Goal: Information Seeking & Learning: Learn about a topic

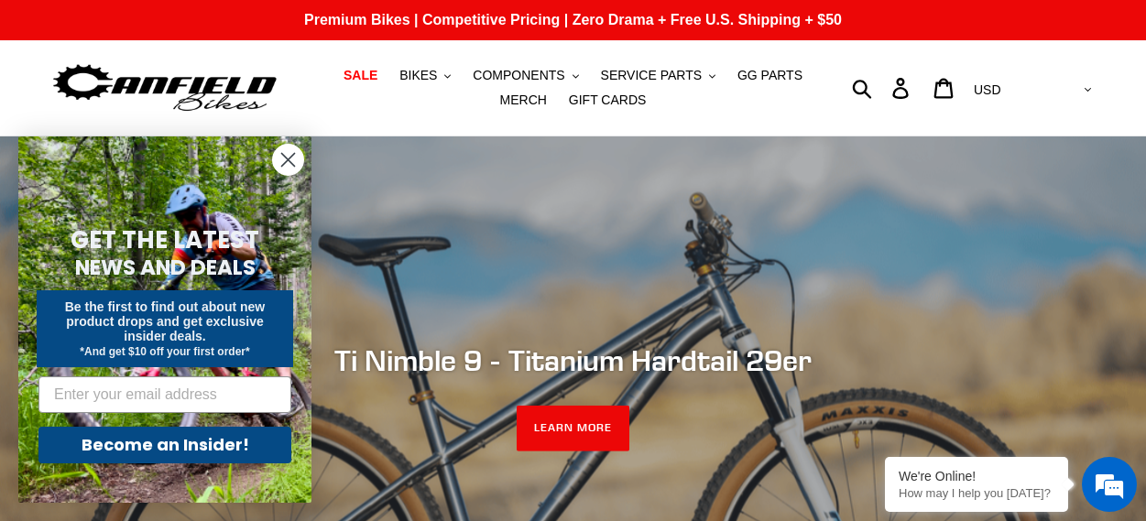
click at [285, 156] on icon "Close dialog" at bounding box center [288, 160] width 13 height 13
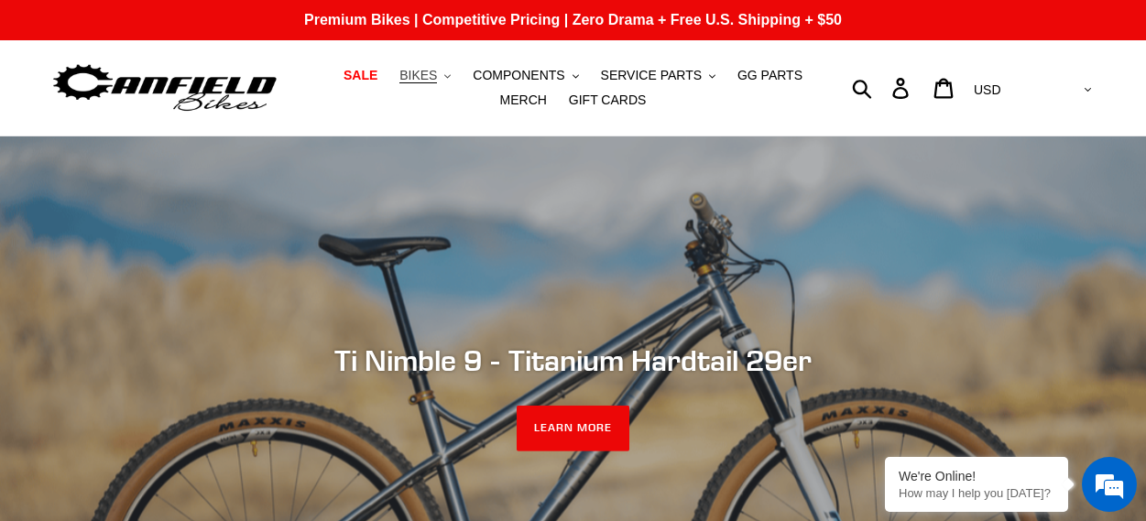
click at [450, 73] on icon ".cls-1{fill:#231f20}" at bounding box center [447, 76] width 6 height 6
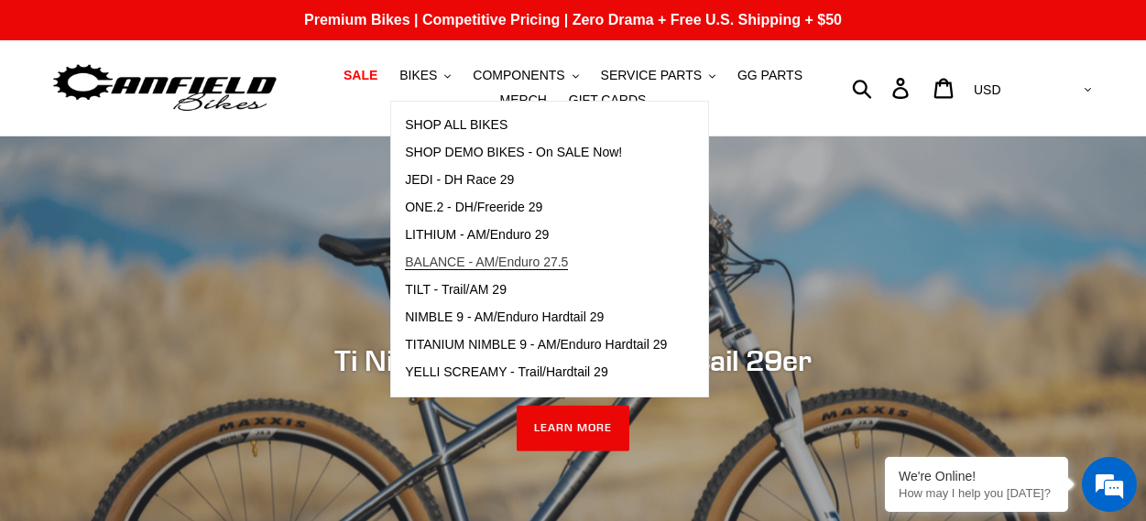
click at [452, 267] on span "BALANCE - AM/Enduro 27.5" at bounding box center [486, 263] width 163 height 16
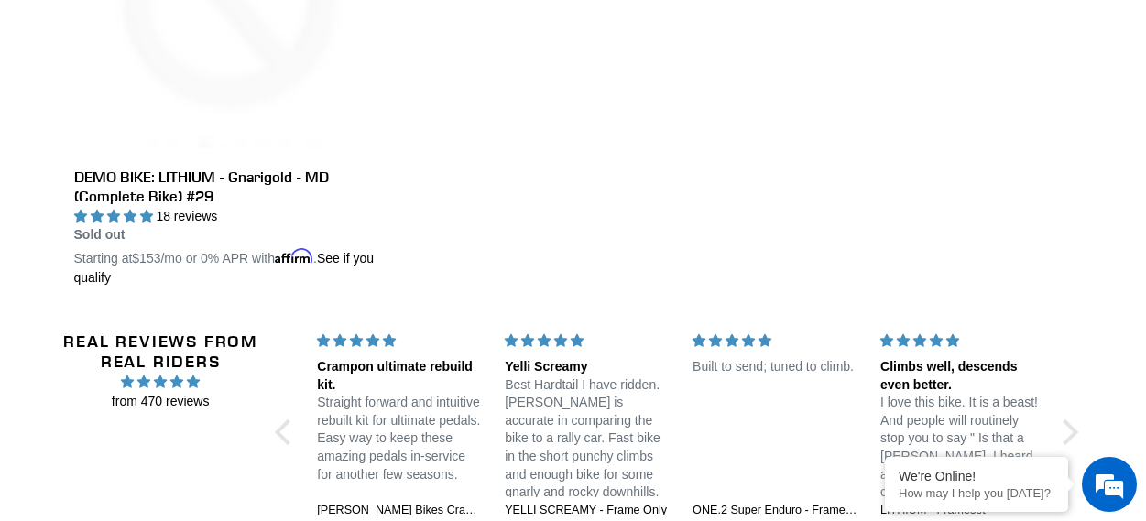
scroll to position [3557, 0]
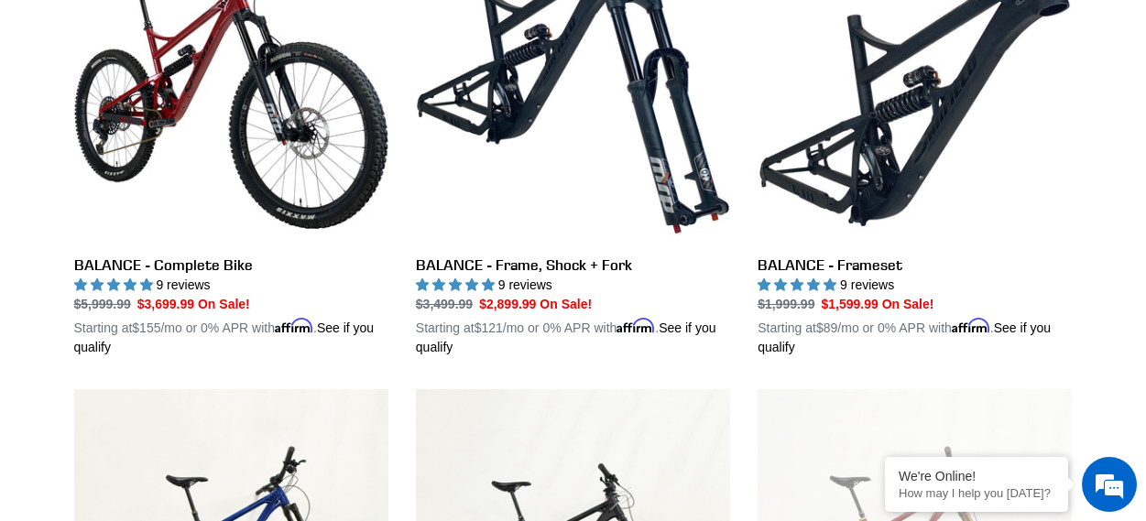
scroll to position [513, 0]
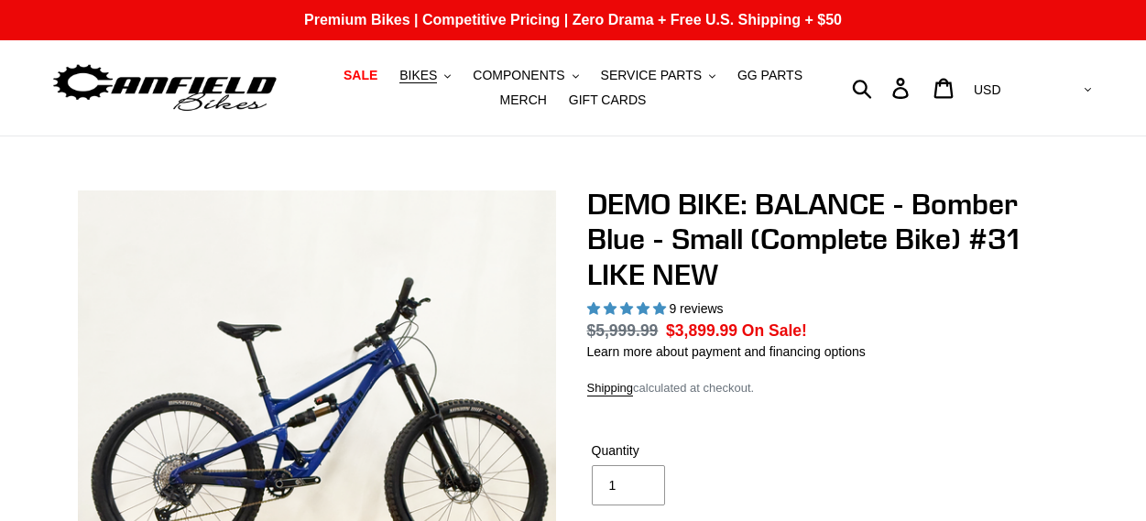
select select "highest-rating"
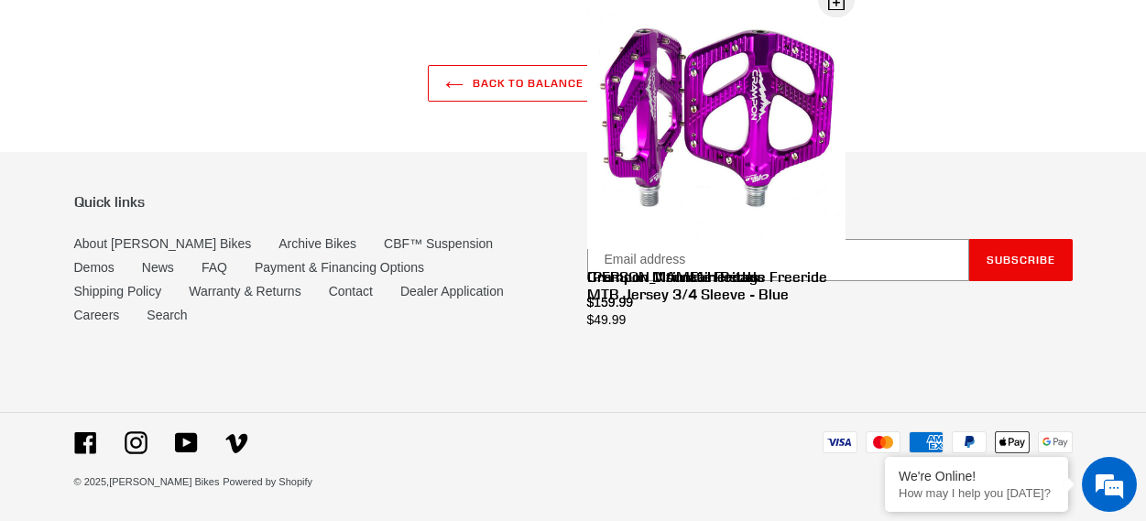
scroll to position [5831, 0]
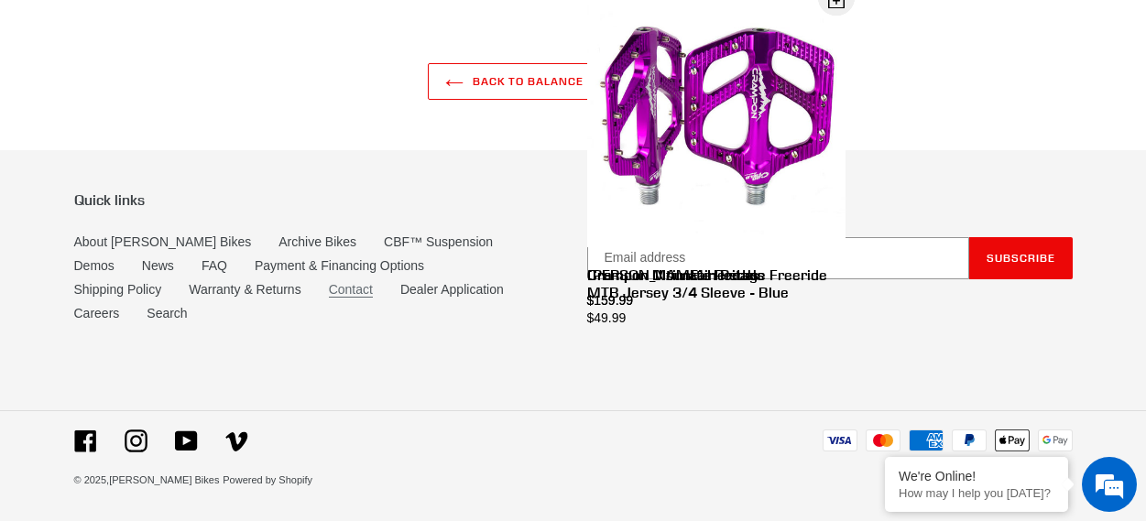
click at [329, 298] on link "Contact" at bounding box center [351, 290] width 44 height 16
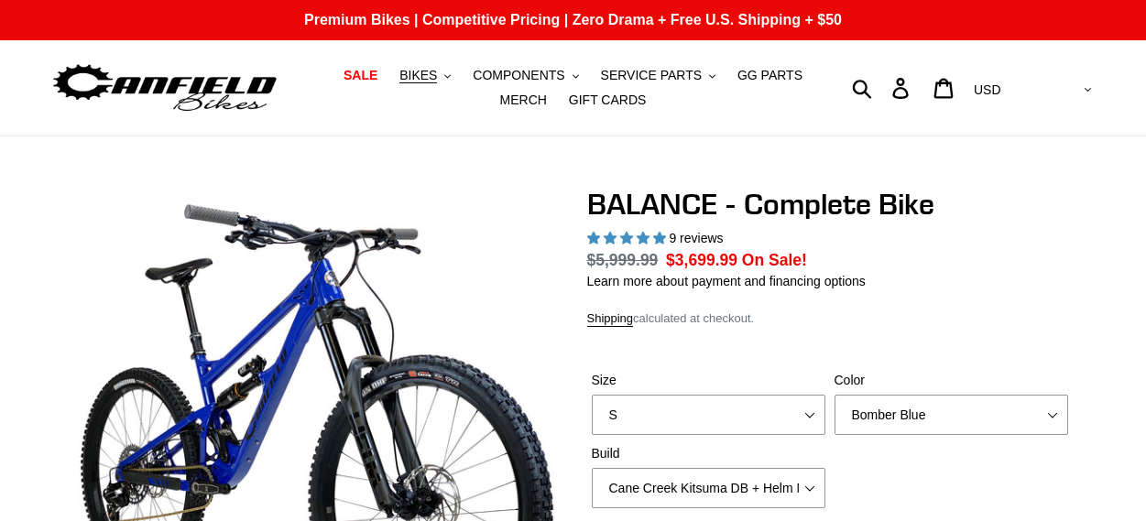
select select "highest-rating"
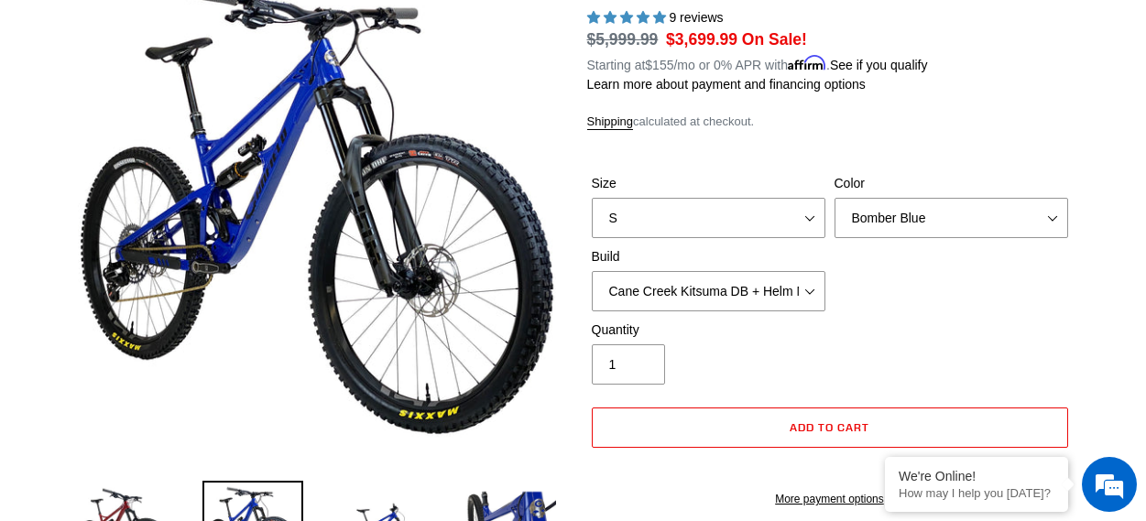
scroll to position [309, 0]
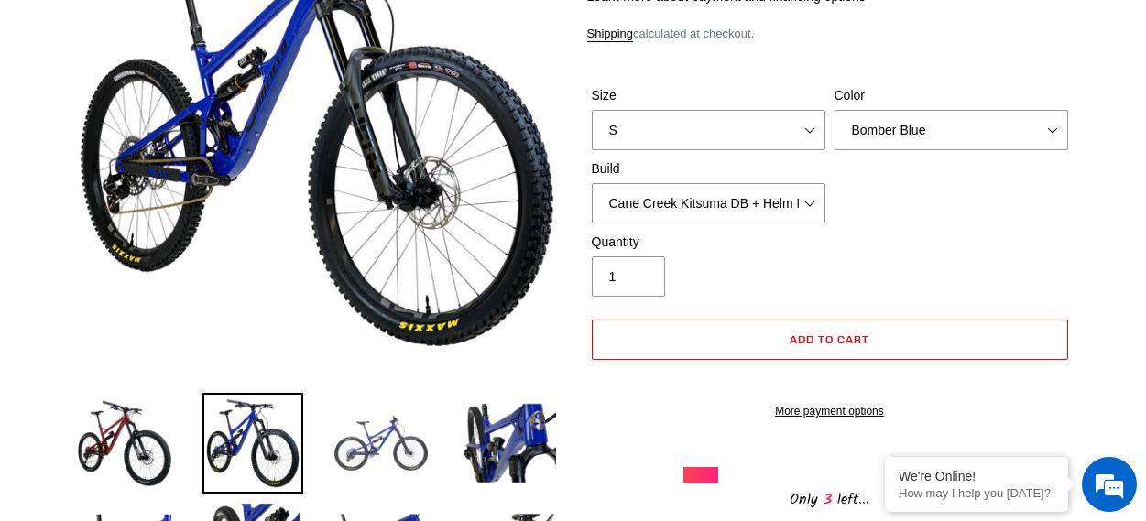
click at [382, 459] on img at bounding box center [381, 443] width 101 height 101
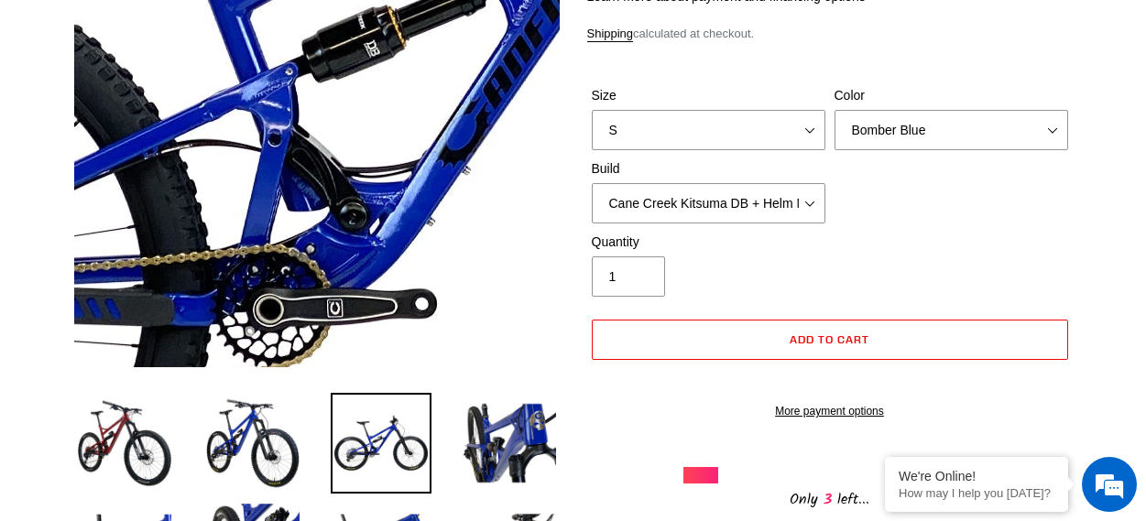
scroll to position [0, 0]
click at [264, 136] on img at bounding box center [467, 86] width 1877 height 1877
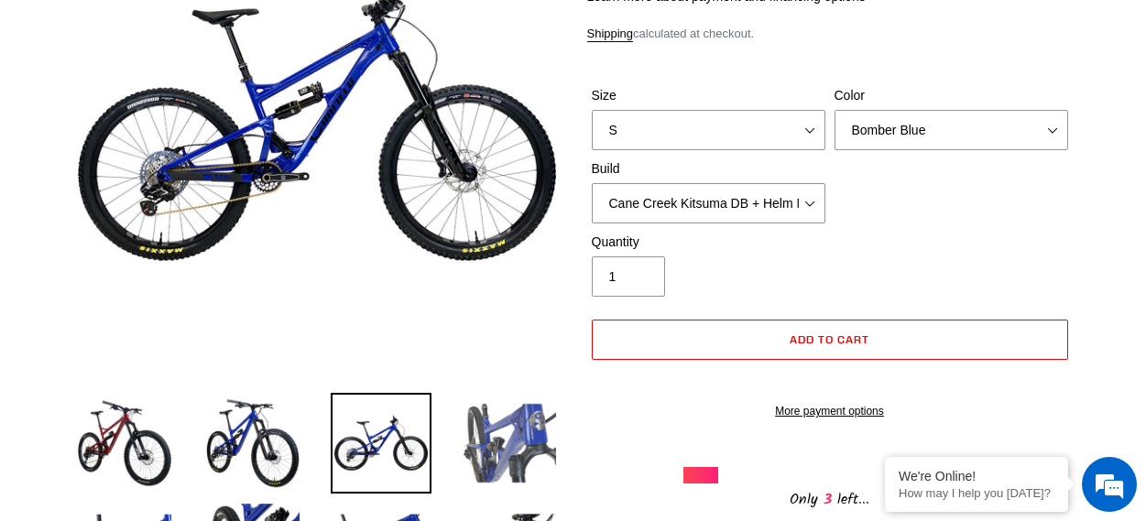
click at [524, 447] on img at bounding box center [509, 443] width 101 height 101
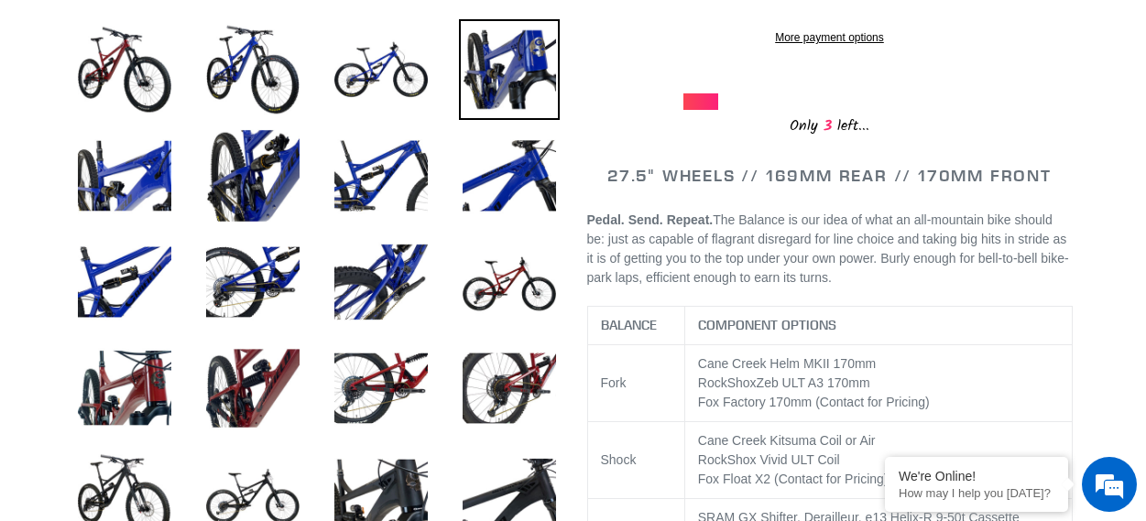
scroll to position [698, 0]
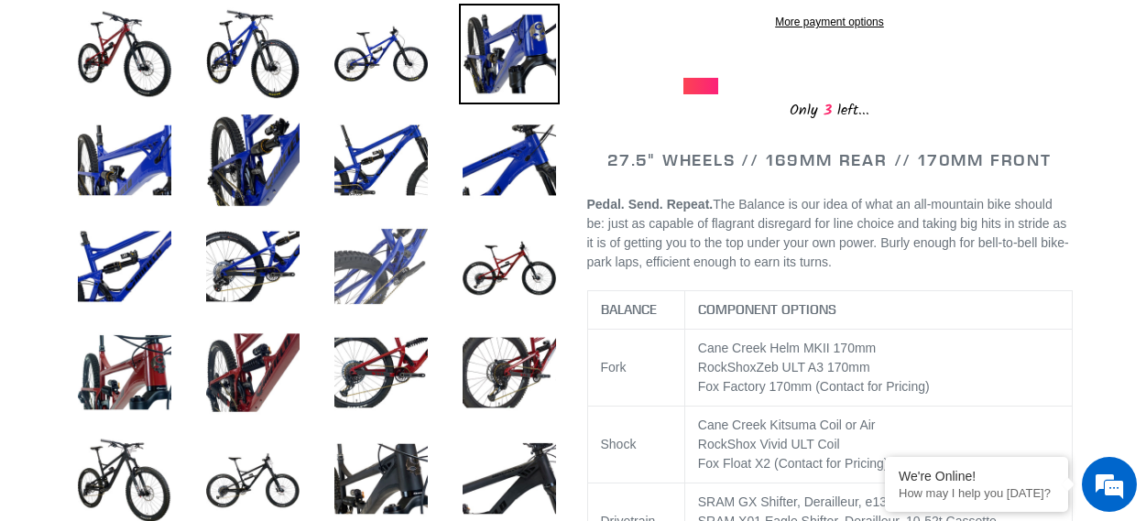
click at [399, 257] on img at bounding box center [381, 266] width 101 height 101
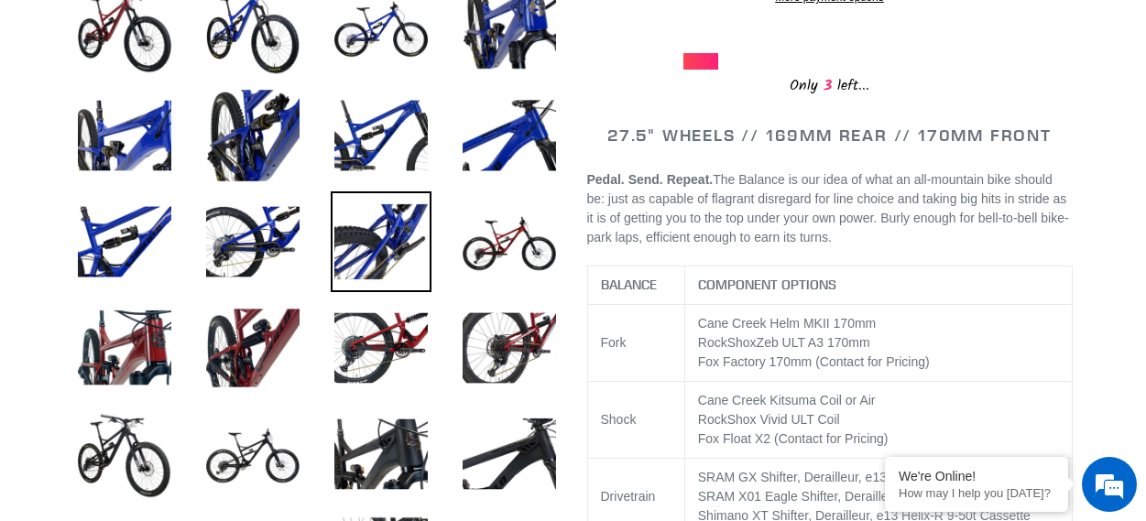
scroll to position [490, 0]
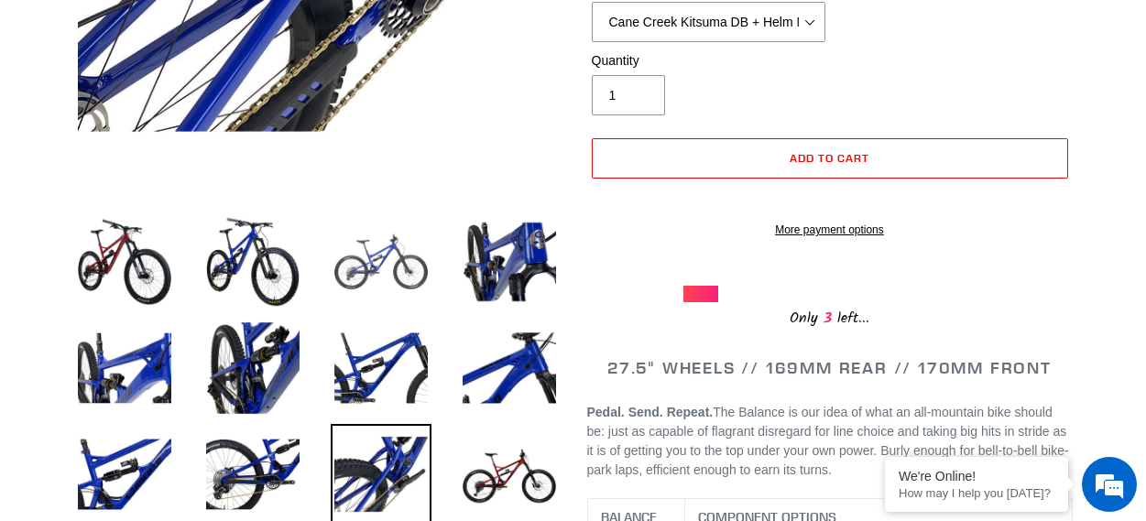
click at [366, 270] on img at bounding box center [381, 262] width 101 height 101
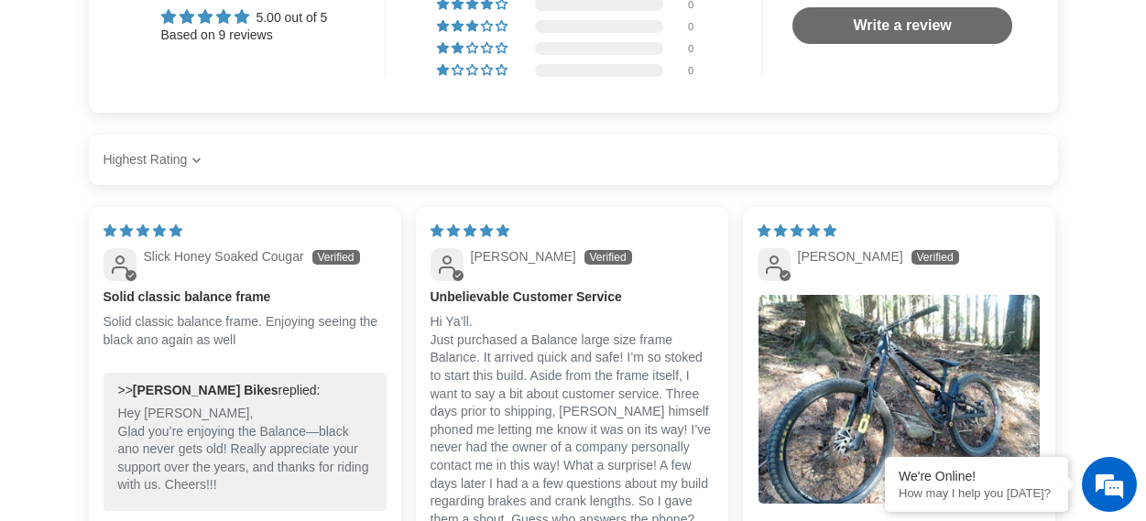
scroll to position [0, 0]
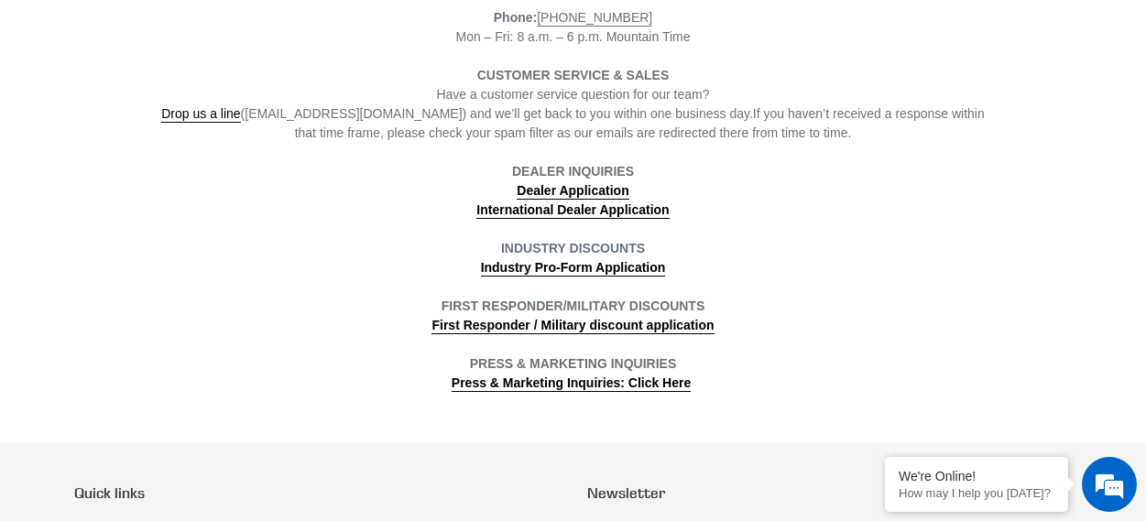
scroll to position [652, 0]
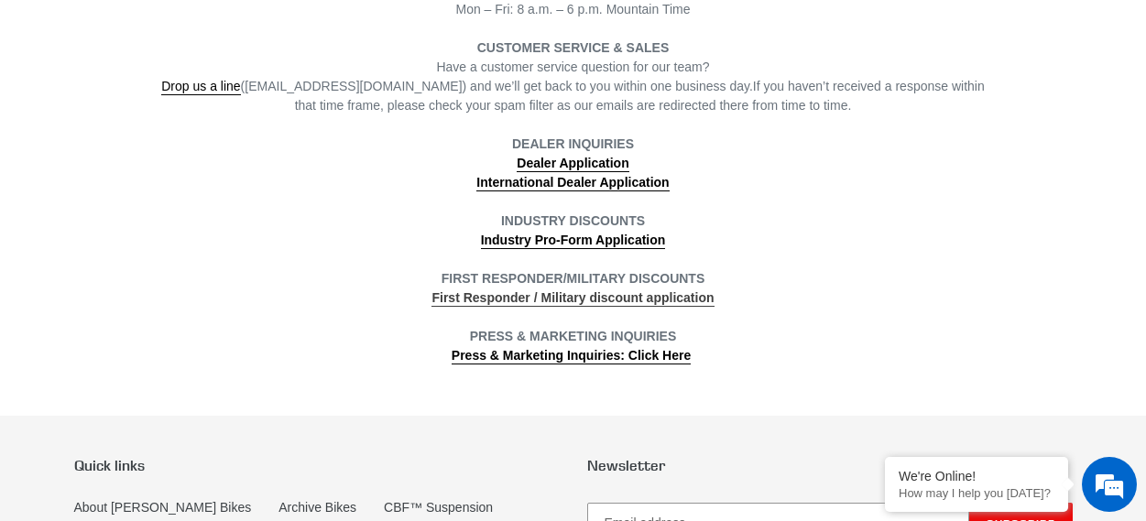
click at [683, 305] on strong "First Responder / Military discount application" at bounding box center [573, 297] width 282 height 15
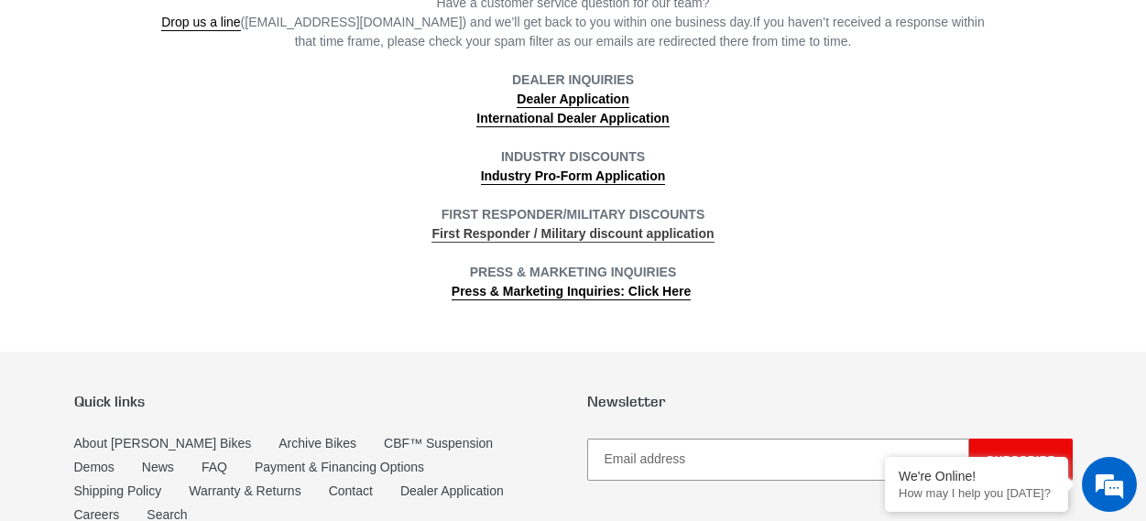
scroll to position [849, 0]
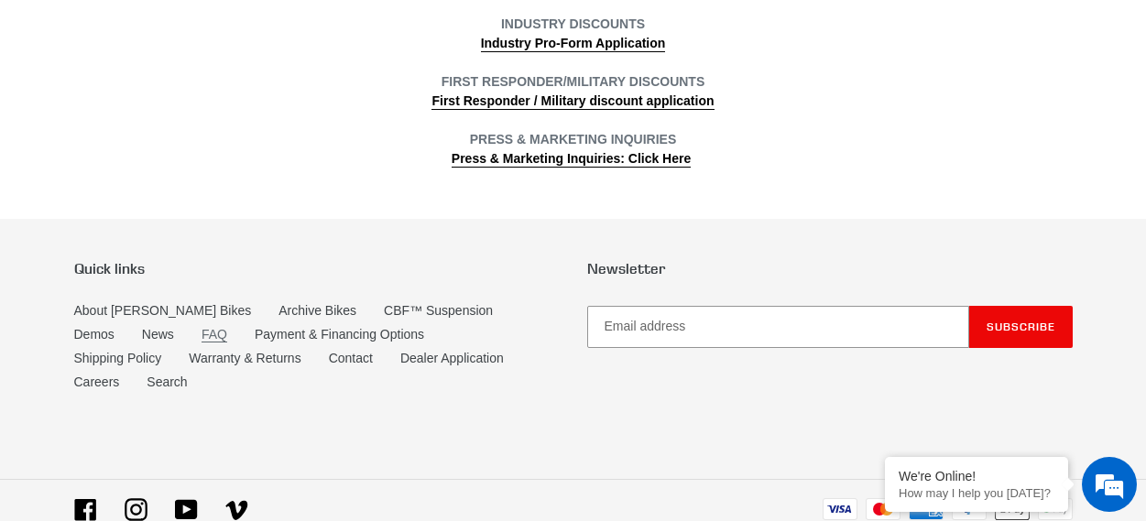
click at [202, 334] on link "FAQ" at bounding box center [215, 335] width 26 height 16
